Goal: Check status: Check status

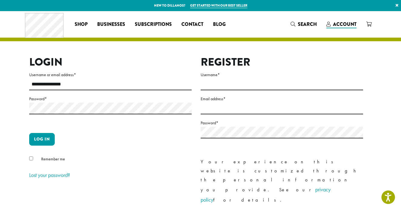
click at [29, 95] on div at bounding box center [29, 95] width 0 height 0
type input "**********"
click at [123, 189] on div "**********" at bounding box center [110, 151] width 162 height 191
click at [41, 143] on button "Log in" at bounding box center [42, 139] width 26 height 13
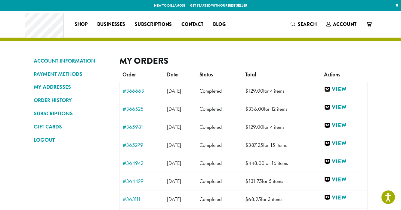
click at [135, 109] on link "#366525" at bounding box center [142, 108] width 38 height 5
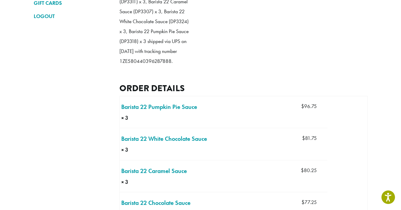
scroll to position [29, 0]
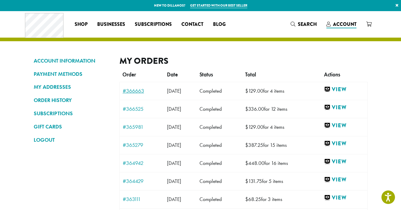
click at [134, 91] on link "#366663" at bounding box center [142, 90] width 38 height 5
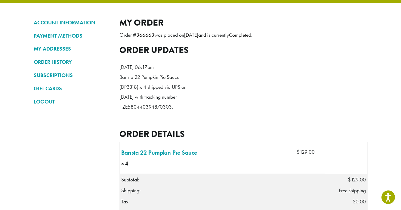
scroll to position [12, 0]
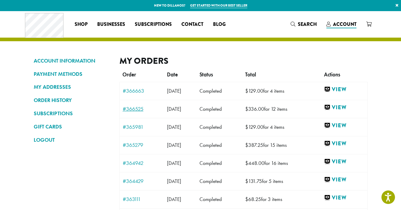
click at [133, 109] on link "#366525" at bounding box center [142, 108] width 38 height 5
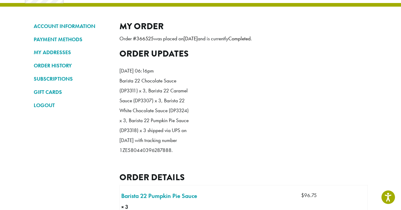
scroll to position [35, 0]
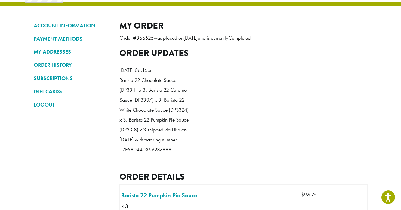
drag, startPoint x: 120, startPoint y: 170, endPoint x: 171, endPoint y: 172, distance: 51.2
click at [171, 155] on p "Barista 22 Chocolate Sauce (DP3311) x 3, Barista 22 Caramel Sauce (DP3307) x 3,…" at bounding box center [153, 115] width 69 height 80
copy p "1ZE580440396287888"
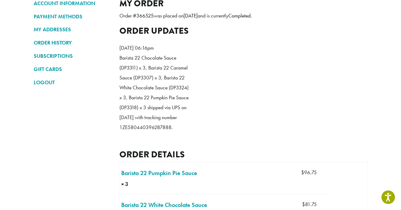
scroll to position [0, 0]
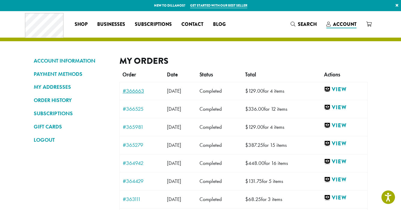
click at [134, 90] on link "#366663" at bounding box center [142, 90] width 38 height 5
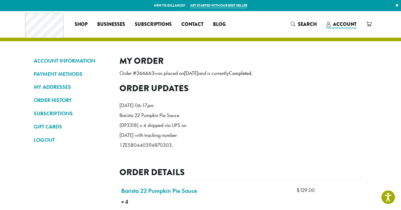
drag, startPoint x: 120, startPoint y: 165, endPoint x: 171, endPoint y: 169, distance: 51.2
click at [171, 150] on p "Barista 22 Pumpkin Pie Sauce (DP3318) x 4 shipped via UPS on September 9, 2025 …" at bounding box center [153, 130] width 69 height 40
copy p "1ZE580440394870303"
click at [49, 100] on link "ORDER HISTORY" at bounding box center [72, 100] width 77 height 10
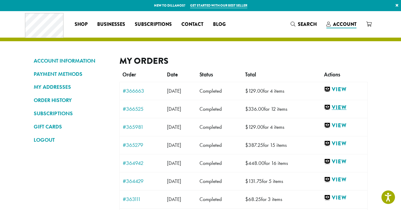
click at [352, 107] on link "View" at bounding box center [344, 108] width 40 height 8
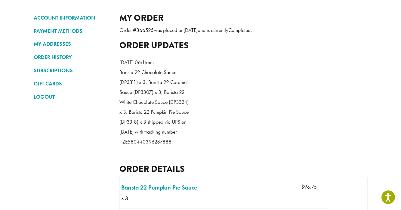
scroll to position [47, 0]
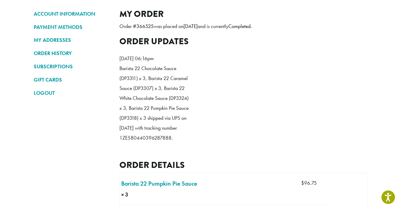
drag, startPoint x: 120, startPoint y: 159, endPoint x: 171, endPoint y: 160, distance: 51.1
click at [171, 143] on p "Barista 22 Chocolate Sauce (DP3311) x 3, Barista 22 Caramel Sauce (DP3307) x 3,…" at bounding box center [153, 103] width 69 height 80
copy p "1ZE580440396287888"
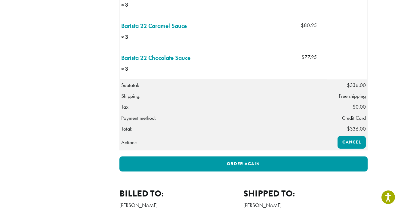
scroll to position [409, 0]
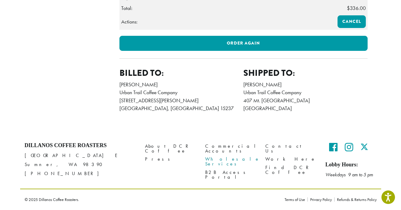
click at [233, 155] on link "Wholesale Services" at bounding box center [230, 161] width 51 height 13
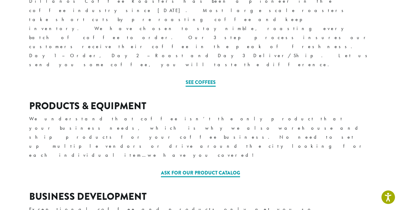
scroll to position [193, 0]
